Goal: Task Accomplishment & Management: Complete application form

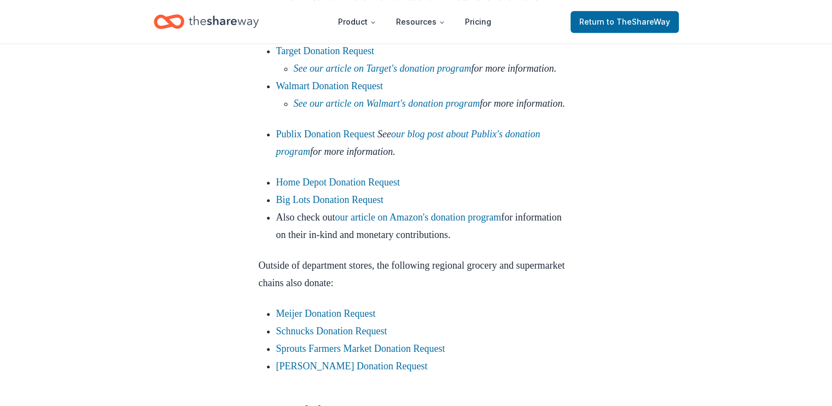
scroll to position [978, 0]
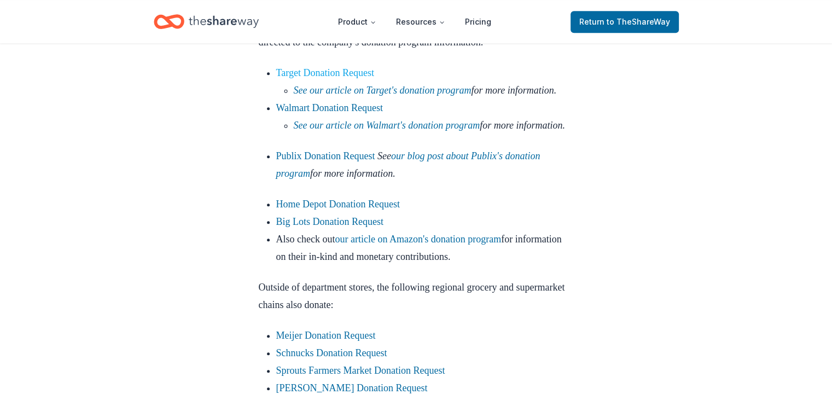
click at [348, 78] on link "Target Donation Request" at bounding box center [325, 72] width 98 height 11
click at [343, 78] on link "Target Donation Request" at bounding box center [325, 72] width 98 height 11
click at [344, 78] on link "Target Donation Request" at bounding box center [325, 72] width 98 height 11
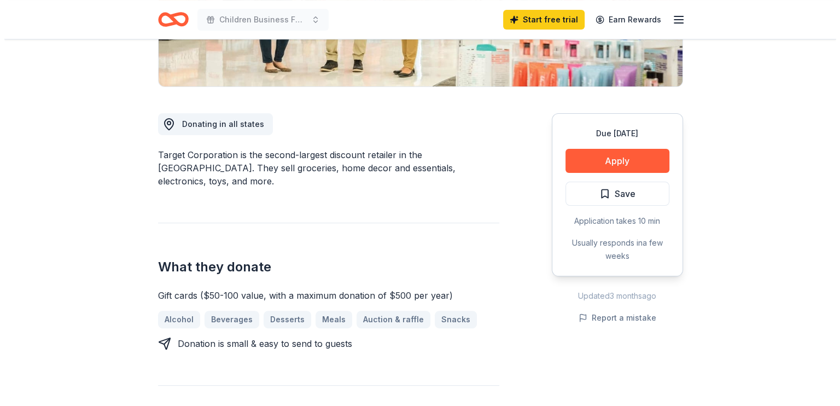
scroll to position [285, 0]
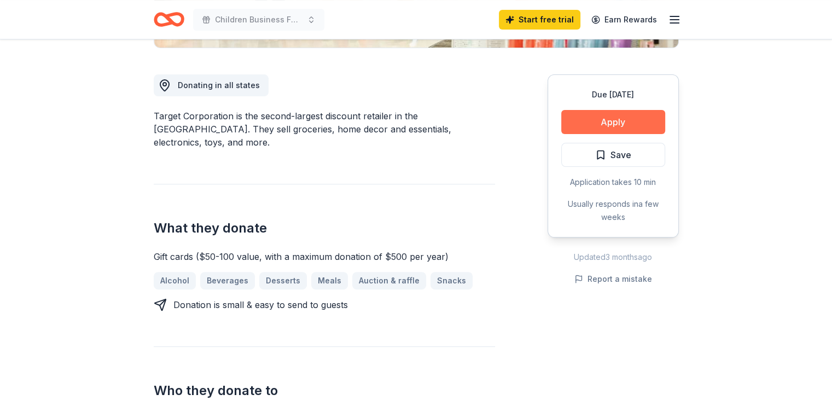
click at [594, 120] on button "Apply" at bounding box center [613, 122] width 104 height 24
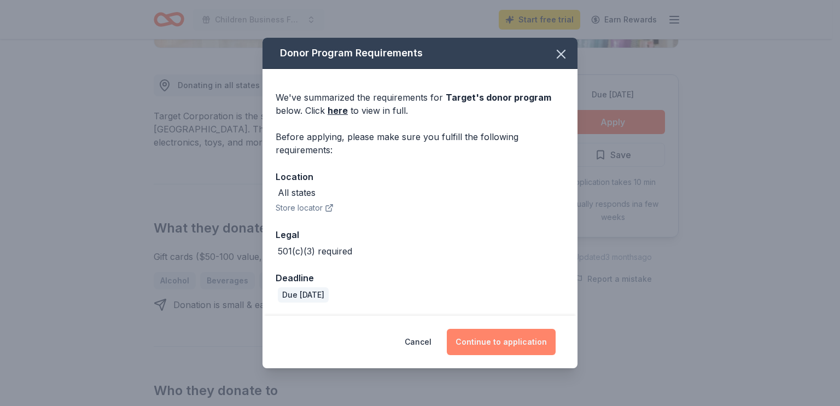
click at [478, 332] on button "Continue to application" at bounding box center [501, 342] width 109 height 26
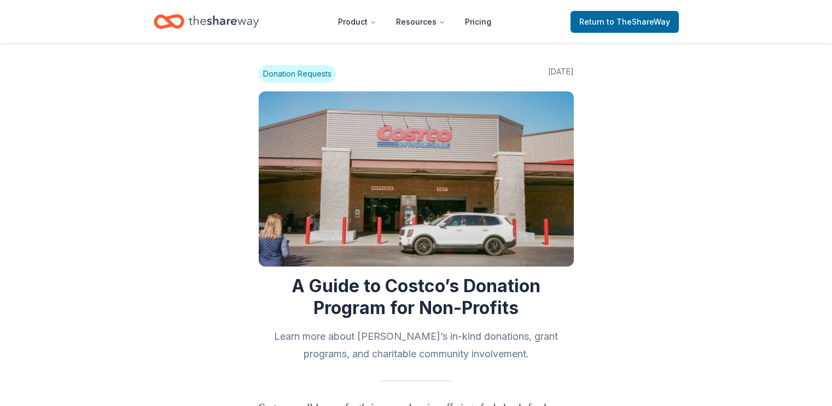
scroll to position [970, 0]
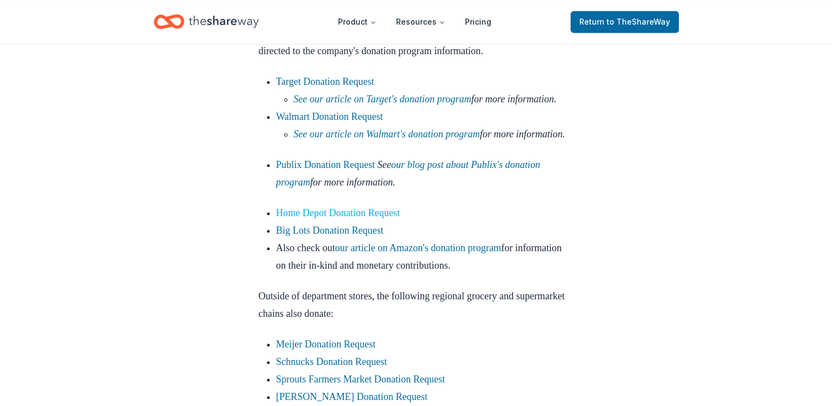
click at [317, 218] on link "Home Depot Donation Request" at bounding box center [338, 212] width 124 height 11
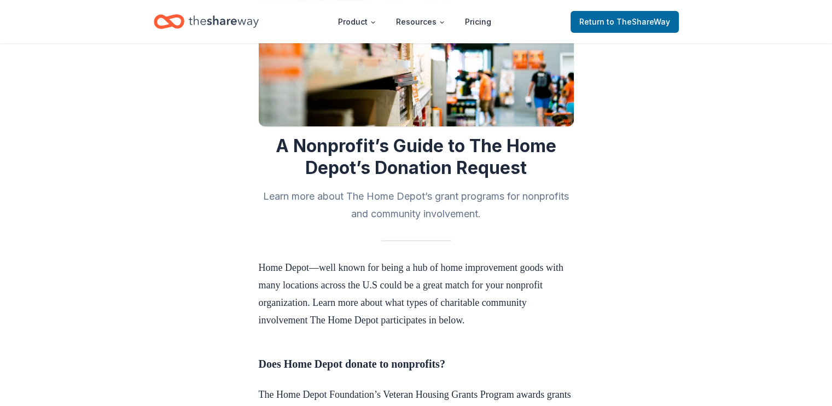
scroll to position [136, 0]
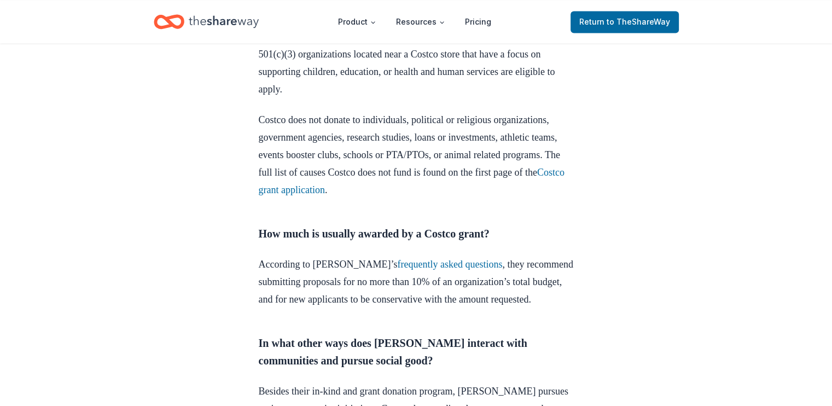
scroll to position [1680, 0]
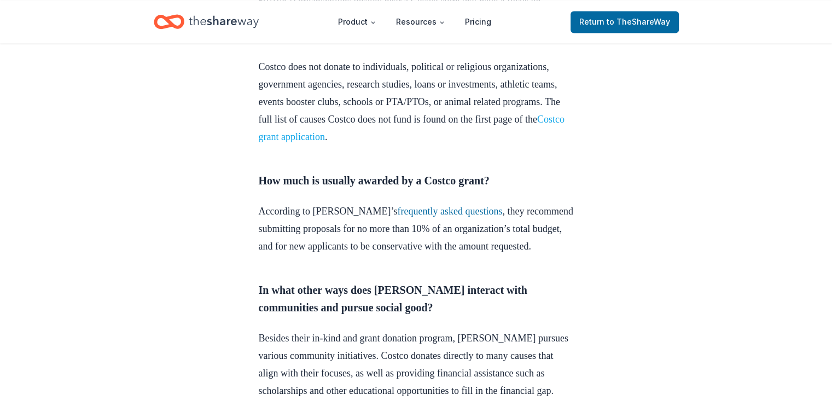
click at [434, 142] on link "Costco grant application" at bounding box center [412, 128] width 306 height 28
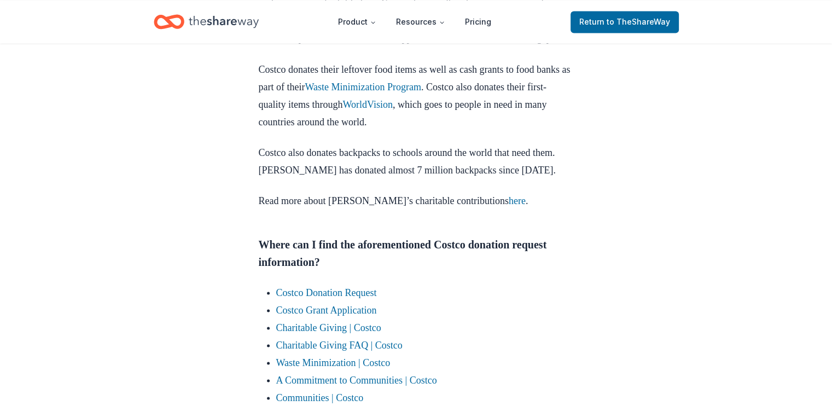
scroll to position [2388, 0]
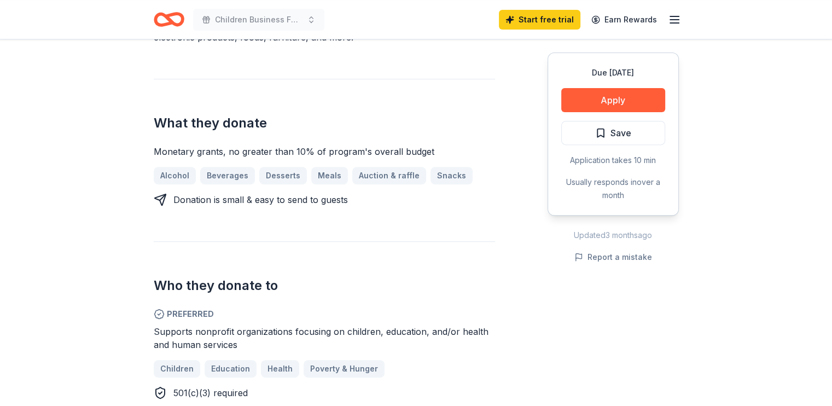
scroll to position [355, 0]
